Goal: Transaction & Acquisition: Purchase product/service

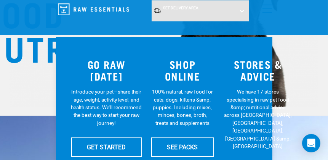
scroll to position [190, 0]
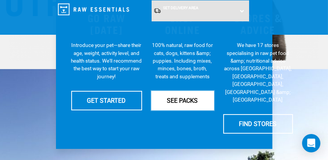
click at [186, 95] on link "SEE PACKS" at bounding box center [182, 100] width 63 height 19
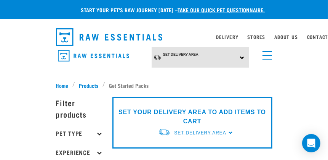
click at [225, 130] on span "Set Delivery Area" at bounding box center [200, 132] width 52 height 5
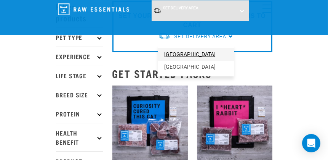
click at [174, 54] on link "[GEOGRAPHIC_DATA]" at bounding box center [196, 54] width 76 height 13
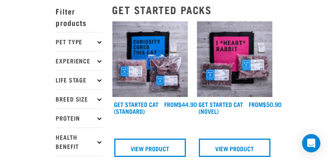
click at [79, 96] on p "Breed Size" at bounding box center [79, 98] width 47 height 19
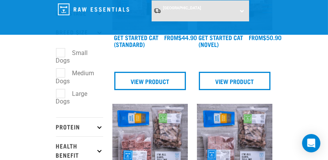
scroll to position [92, 0]
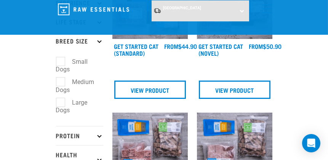
click at [65, 61] on label "Small Dogs" at bounding box center [72, 66] width 32 height 18
click at [61, 61] on input "Small Dogs" at bounding box center [58, 60] width 5 height 5
checkbox input "true"
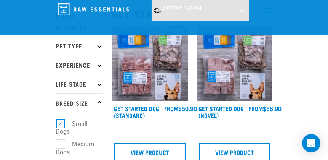
scroll to position [38, 0]
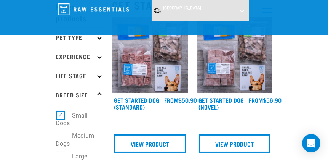
click at [86, 74] on p "Life Stage" at bounding box center [79, 75] width 47 height 19
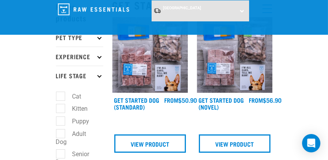
click at [61, 135] on label "Adult Dog" at bounding box center [71, 138] width 31 height 18
click at [61, 135] on input "Adult Dog" at bounding box center [58, 132] width 5 height 5
checkbox input "true"
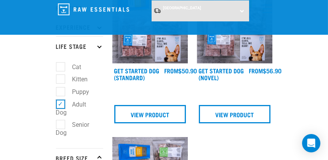
scroll to position [76, 0]
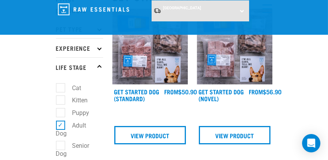
scroll to position [76, 0]
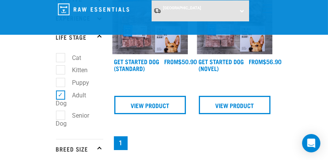
click at [61, 117] on label "Senior Dog" at bounding box center [73, 120] width 34 height 18
click at [61, 117] on input "Senior Dog" at bounding box center [58, 114] width 5 height 5
checkbox input "true"
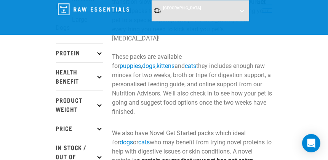
scroll to position [305, 0]
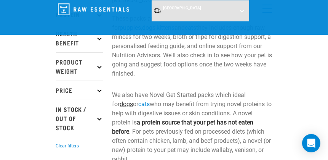
click at [133, 100] on link "dogs" at bounding box center [126, 103] width 13 height 7
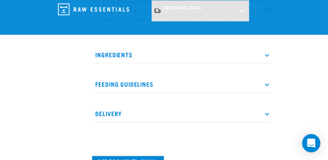
scroll to position [305, 0]
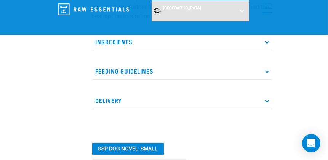
click at [133, 65] on p "Feeding Guidelines" at bounding box center [182, 71] width 181 height 17
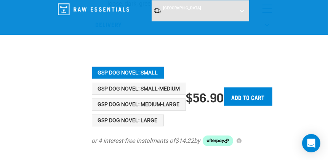
scroll to position [648, 0]
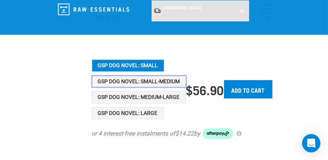
click at [116, 77] on button "GSP Dog Novel: Small-Medium" at bounding box center [139, 82] width 95 height 12
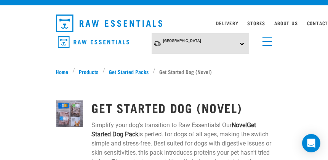
scroll to position [0, 0]
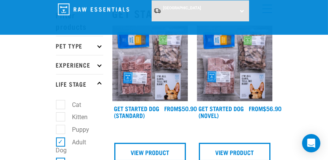
scroll to position [38, 0]
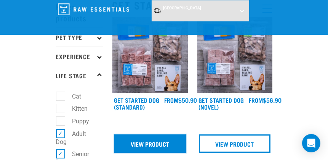
click at [164, 140] on link "View Product" at bounding box center [150, 143] width 72 height 18
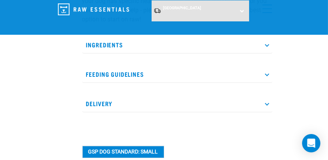
scroll to position [267, 0]
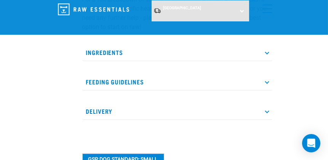
click at [115, 80] on p "Feeding Guidelines" at bounding box center [177, 81] width 190 height 17
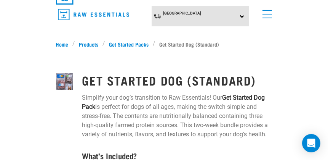
scroll to position [0, 0]
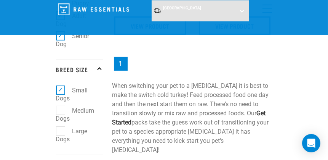
scroll to position [129, 0]
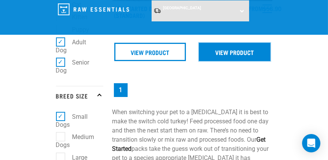
click at [232, 46] on link "View Product" at bounding box center [235, 52] width 72 height 18
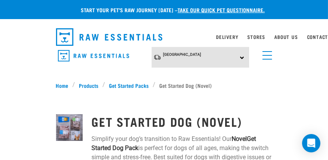
click at [268, 53] on link "menu" at bounding box center [266, 54] width 14 height 14
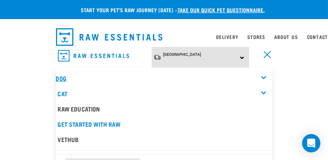
click at [60, 76] on link "Dog" at bounding box center [61, 77] width 10 height 3
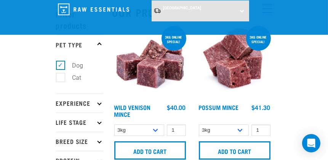
scroll to position [38, 0]
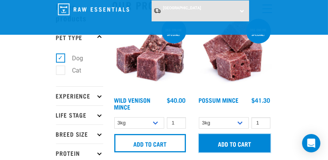
click at [235, 140] on input "Add to cart" at bounding box center [235, 143] width 72 height 18
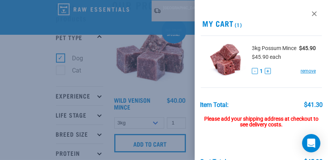
click at [183, 116] on div at bounding box center [164, 80] width 328 height 160
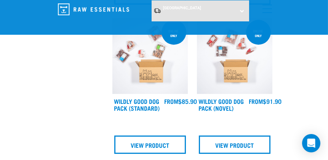
scroll to position [343, 0]
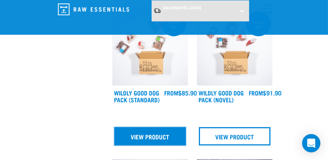
click at [155, 131] on link "View Product" at bounding box center [150, 136] width 72 height 18
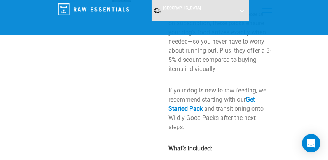
scroll to position [190, 0]
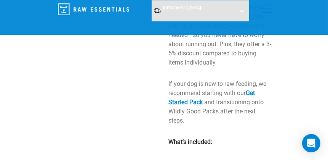
click at [190, 97] on p "If your dog is new to raw feeding, we recommend starting with our Get Started P…" at bounding box center [221, 102] width 104 height 46
click at [191, 100] on link "Get Started Pack" at bounding box center [212, 97] width 87 height 16
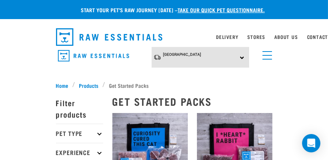
scroll to position [38, 0]
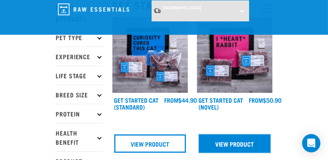
click at [242, 142] on link "View Product" at bounding box center [235, 143] width 72 height 18
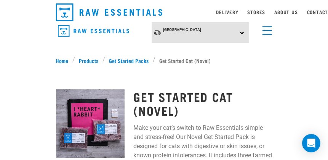
scroll to position [38, 0]
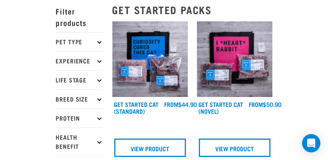
click at [65, 39] on p "Pet Type" at bounding box center [79, 41] width 47 height 19
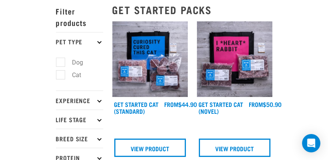
click at [62, 62] on label "Dog" at bounding box center [73, 63] width 26 height 10
click at [61, 62] on input "Dog" at bounding box center [58, 61] width 5 height 5
checkbox input "true"
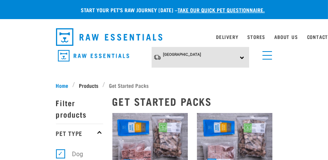
click at [90, 82] on span "Products" at bounding box center [88, 85] width 19 height 8
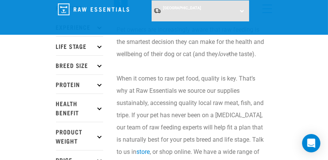
scroll to position [76, 0]
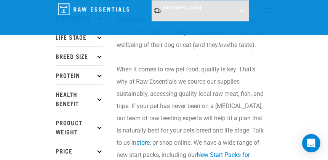
click at [96, 73] on p "Protein" at bounding box center [79, 74] width 47 height 19
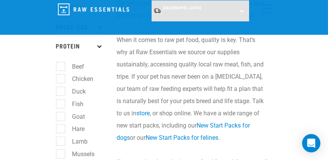
scroll to position [114, 0]
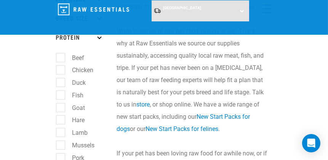
click at [63, 108] on label "Goat" at bounding box center [74, 108] width 28 height 10
click at [61, 108] on input "Goat" at bounding box center [58, 106] width 5 height 5
checkbox input "true"
click at [61, 94] on label "Fish" at bounding box center [73, 95] width 27 height 10
click at [61, 94] on input "Fish" at bounding box center [58, 93] width 5 height 5
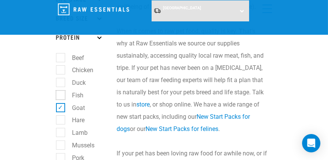
checkbox input "true"
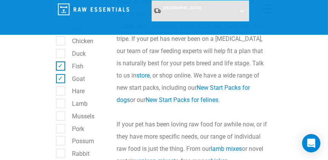
scroll to position [153, 0]
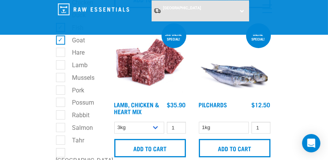
scroll to position [190, 0]
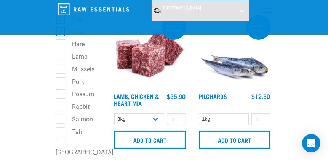
click at [61, 97] on label "Possum" at bounding box center [78, 94] width 37 height 10
click at [61, 95] on input "Possum" at bounding box center [58, 92] width 5 height 5
checkbox input "true"
click at [61, 110] on label "Rabbit" at bounding box center [76, 107] width 33 height 10
click at [61, 108] on input "Rabbit" at bounding box center [58, 105] width 5 height 5
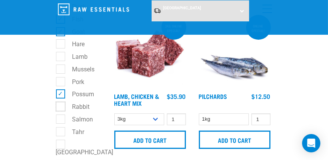
checkbox input "true"
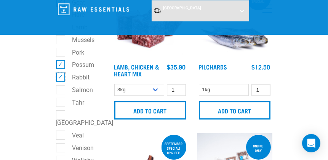
scroll to position [229, 0]
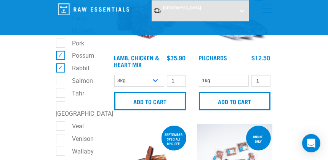
click at [60, 83] on label "Salmon" at bounding box center [78, 81] width 36 height 10
click at [60, 82] on input "Salmon" at bounding box center [58, 79] width 5 height 5
checkbox input "true"
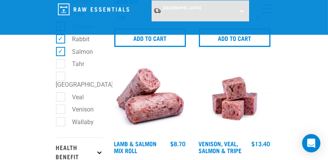
scroll to position [305, 0]
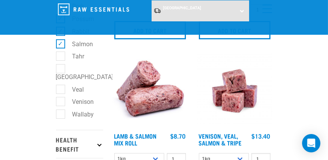
click at [60, 97] on label "Venison" at bounding box center [78, 102] width 37 height 10
click at [60, 98] on input "Venison" at bounding box center [58, 100] width 5 height 5
checkbox input "true"
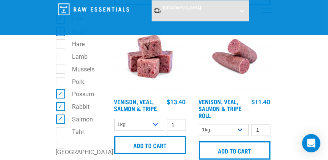
scroll to position [229, 0]
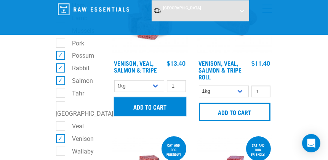
click at [153, 104] on input "Add to cart" at bounding box center [150, 106] width 72 height 18
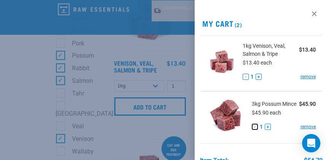
click at [253, 130] on button "-" at bounding box center [255, 127] width 6 height 6
click at [252, 130] on button "-" at bounding box center [255, 127] width 6 height 6
click at [254, 130] on button "-" at bounding box center [255, 127] width 6 height 6
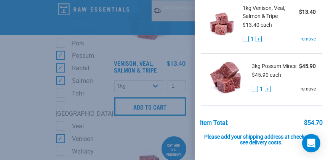
click at [302, 92] on link "remove" at bounding box center [308, 88] width 15 height 7
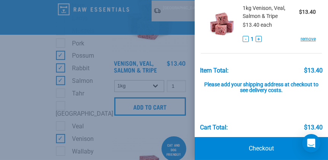
click at [164, 84] on div at bounding box center [164, 80] width 328 height 160
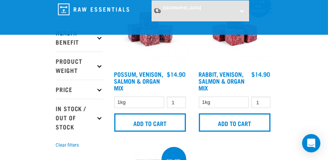
scroll to position [381, 0]
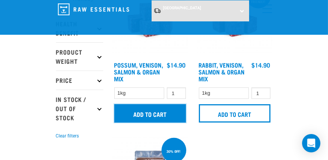
click at [146, 110] on input "Add to cart" at bounding box center [150, 113] width 72 height 18
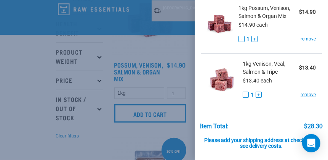
click at [167, 46] on div at bounding box center [164, 80] width 328 height 160
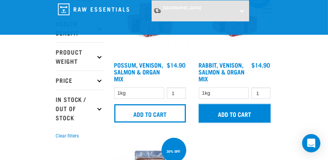
click at [233, 111] on input "Add to cart" at bounding box center [235, 113] width 72 height 18
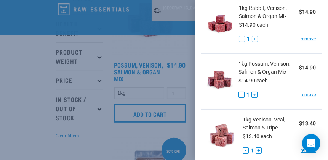
click at [187, 127] on div at bounding box center [164, 80] width 328 height 160
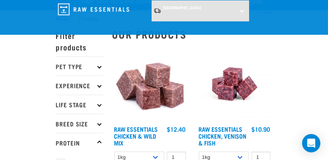
scroll to position [0, 0]
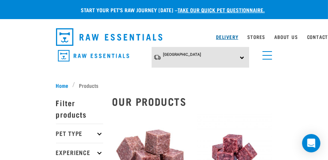
click at [226, 35] on link "Delivery" at bounding box center [227, 36] width 22 height 3
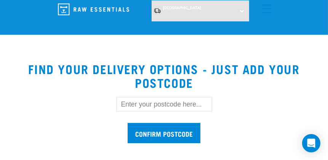
scroll to position [267, 0]
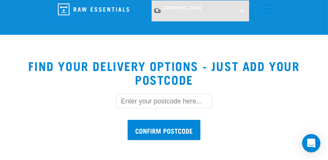
click at [136, 99] on input "text" at bounding box center [164, 101] width 96 height 14
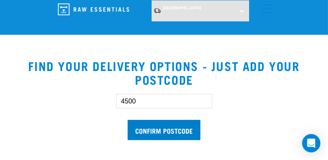
type input "4500"
click at [175, 126] on input "Confirm postcode" at bounding box center [164, 130] width 73 height 20
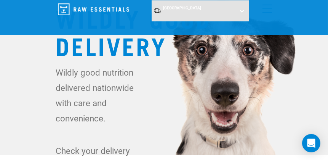
scroll to position [0, 0]
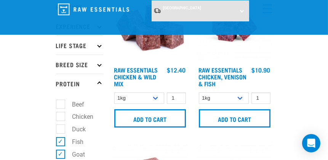
scroll to position [76, 0]
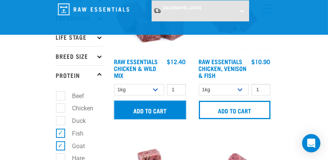
click at [161, 106] on input "Add to cart" at bounding box center [150, 110] width 72 height 18
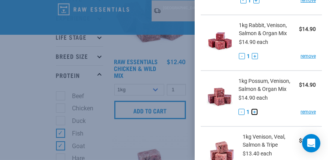
click at [254, 111] on button "+" at bounding box center [255, 112] width 6 height 6
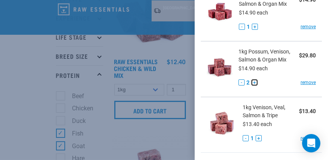
scroll to position [114, 0]
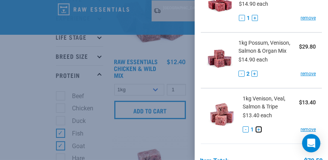
click at [256, 127] on button "+" at bounding box center [259, 129] width 6 height 6
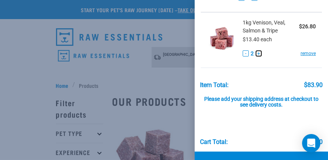
scroll to position [214, 0]
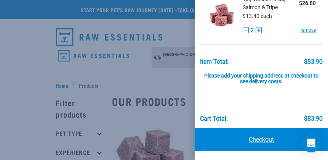
click at [259, 136] on link "Checkout" at bounding box center [261, 139] width 133 height 23
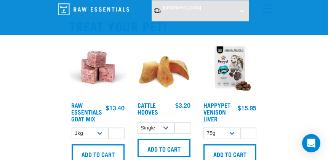
scroll to position [419, 0]
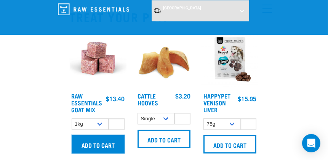
click at [97, 139] on input "Add to cart" at bounding box center [98, 144] width 53 height 18
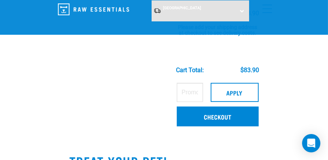
scroll to position [267, 0]
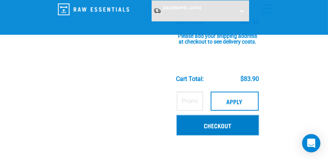
click at [220, 122] on link "Checkout" at bounding box center [218, 125] width 82 height 20
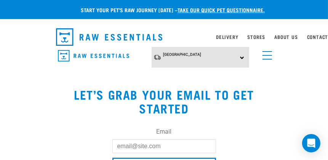
scroll to position [38, 0]
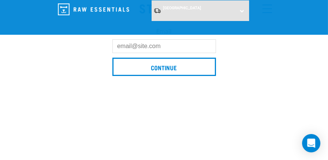
click at [119, 45] on input "Email" at bounding box center [164, 46] width 104 height 14
type input "mariri-aue@outlook.com"
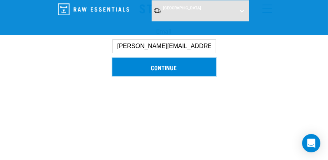
click at [162, 62] on input "Continue" at bounding box center [164, 67] width 104 height 18
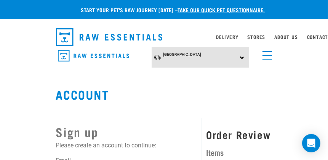
scroll to position [38, 0]
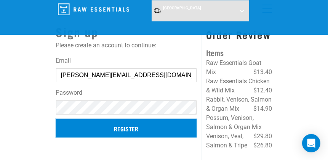
click at [123, 127] on input "Register" at bounding box center [126, 128] width 141 height 18
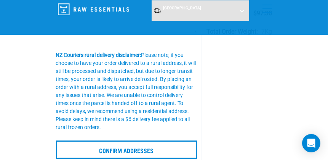
scroll to position [229, 0]
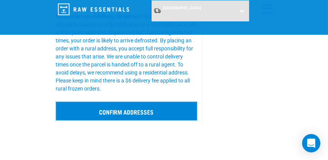
click at [85, 106] on input "Confirm addresses" at bounding box center [126, 111] width 141 height 18
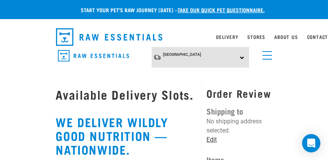
click at [213, 140] on link "Edit" at bounding box center [212, 139] width 10 height 7
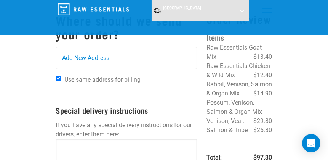
scroll to position [38, 0]
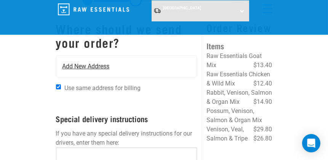
click at [82, 64] on span "Add New Address" at bounding box center [86, 66] width 47 height 9
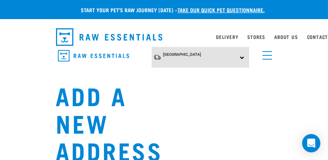
scroll to position [38, 0]
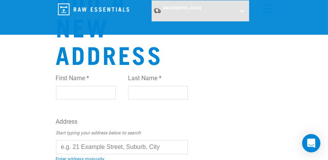
click at [69, 86] on input "First Name *" at bounding box center [86, 93] width 60 height 14
type input "[PERSON_NAME]"
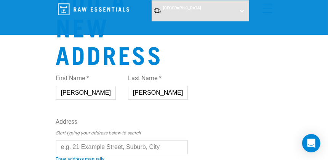
click at [147, 86] on input "Jean" at bounding box center [158, 93] width 60 height 14
type input "J"
type input "Aue"
type input "364 somme parade, aramoho, Whanganui 4500"
type input "whanganui"
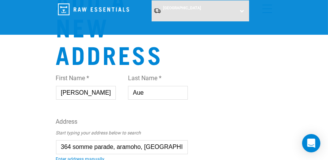
type input "4500"
type input "0223091969"
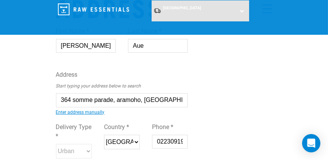
scroll to position [76, 0]
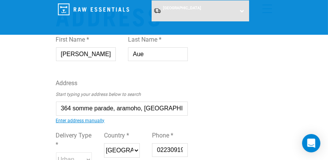
type input "Aue"
click at [186, 101] on input "364 somme parade, aramoho, Whanganui 4500" at bounding box center [122, 108] width 132 height 14
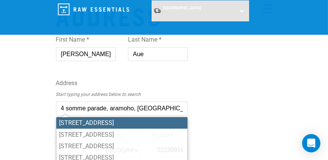
scroll to position [0, 0]
click at [220, 108] on div "Add a new address First Name * Jean Last Name * Aue Address Start typing your a…" at bounding box center [164, 96] width 229 height 298
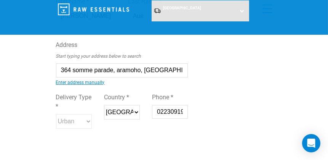
scroll to position [153, 0]
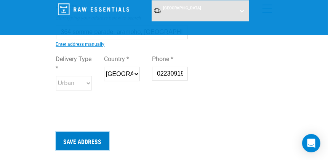
click at [84, 132] on input "Save Address" at bounding box center [82, 141] width 53 height 18
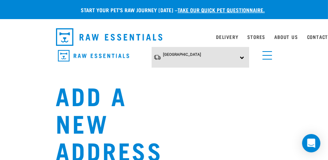
click at [15, 70] on button "delete" at bounding box center [11, 67] width 8 height 8
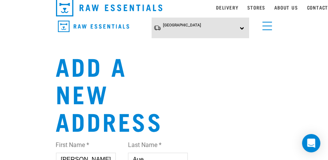
scroll to position [38, 0]
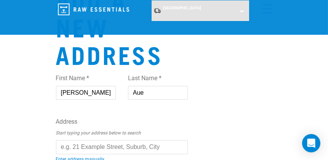
click at [61, 140] on input "text" at bounding box center [122, 147] width 132 height 14
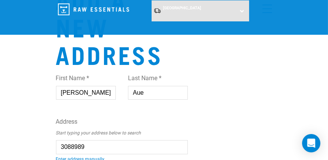
type input "394 Somme Parade, Aramoho, Whanganui 4500"
type input "394 Somme Parade"
type input "Aramoho"
type input "Manawatu-Whanganui"
select select "MWT"
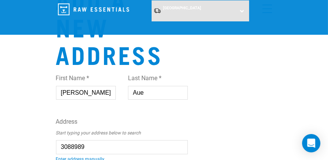
select select "Urban"
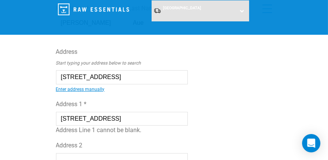
scroll to position [114, 0]
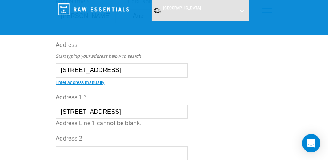
type input "394 Somme Parade, Aramoho, Whanganui 4500"
click at [121, 105] on input "394 Somme Parade" at bounding box center [122, 112] width 132 height 14
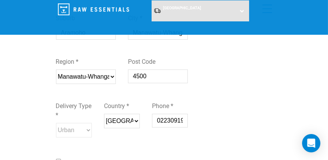
scroll to position [305, 0]
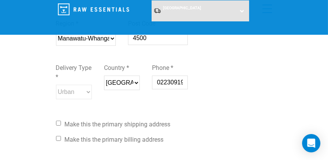
type input "[STREET_ADDRESS]"
click at [58, 121] on input "Make this the primary shipping address" at bounding box center [58, 123] width 5 height 5
checkbox input "true"
click at [58, 136] on input "Make this the primary billing address" at bounding box center [58, 138] width 5 height 5
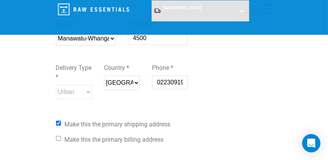
checkbox input "true"
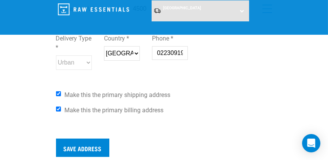
scroll to position [343, 0]
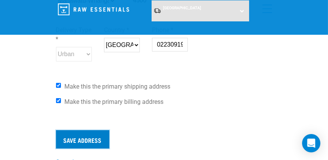
click at [77, 130] on input "Save Address" at bounding box center [82, 139] width 53 height 18
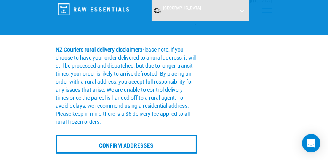
scroll to position [229, 0]
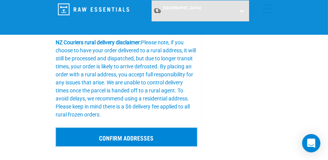
click at [140, 135] on input "Confirm addresses" at bounding box center [126, 137] width 141 height 18
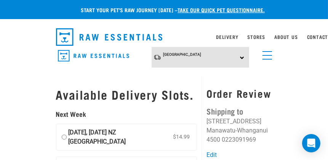
click at [64, 136] on input "16 September, Tuesday NZ Couriers North Island $14.99" at bounding box center [64, 137] width 5 height 18
radio input "true"
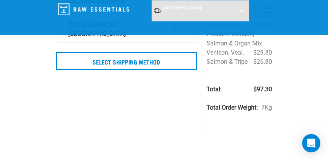
scroll to position [153, 0]
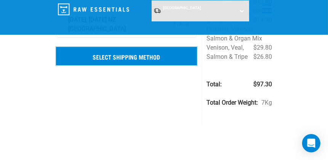
click at [127, 56] on input "Select Shipping Method" at bounding box center [126, 56] width 141 height 18
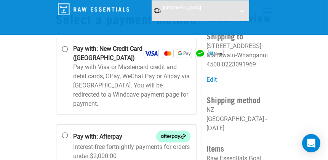
scroll to position [38, 0]
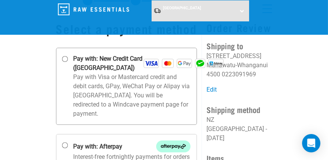
click at [63, 58] on input "Pay with: New Credit Card (Windcave)" at bounding box center [65, 59] width 6 height 6
radio input "true"
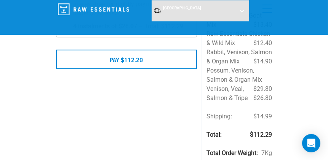
scroll to position [114, 0]
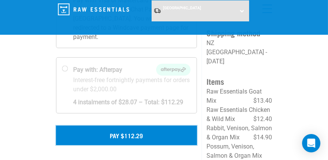
click at [130, 125] on button "Pay $112.29" at bounding box center [126, 134] width 141 height 19
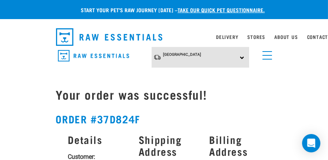
drag, startPoint x: 255, startPoint y: 106, endPoint x: 283, endPoint y: 99, distance: 29.1
